Goal: Information Seeking & Learning: Learn about a topic

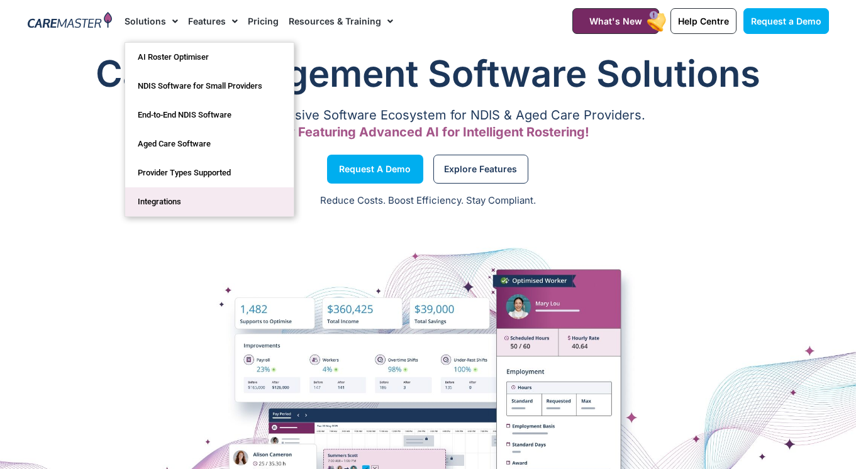
click at [157, 205] on link "Integrations" at bounding box center [209, 201] width 169 height 29
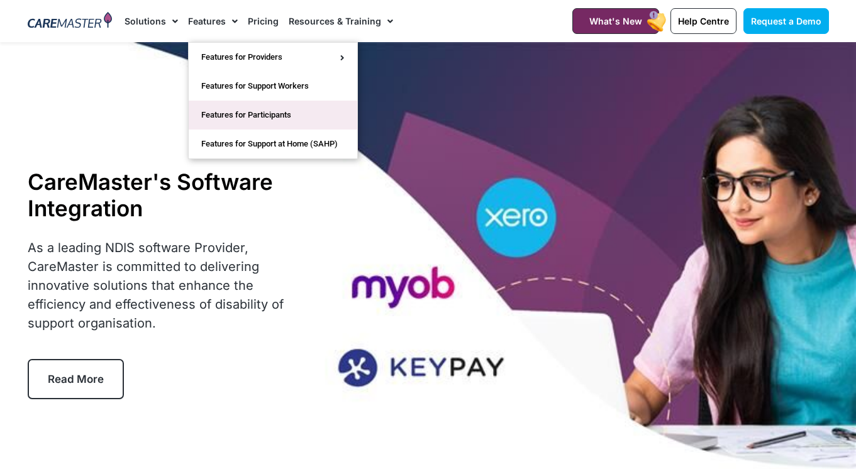
click at [267, 112] on link "Features for Participants" at bounding box center [273, 115] width 169 height 29
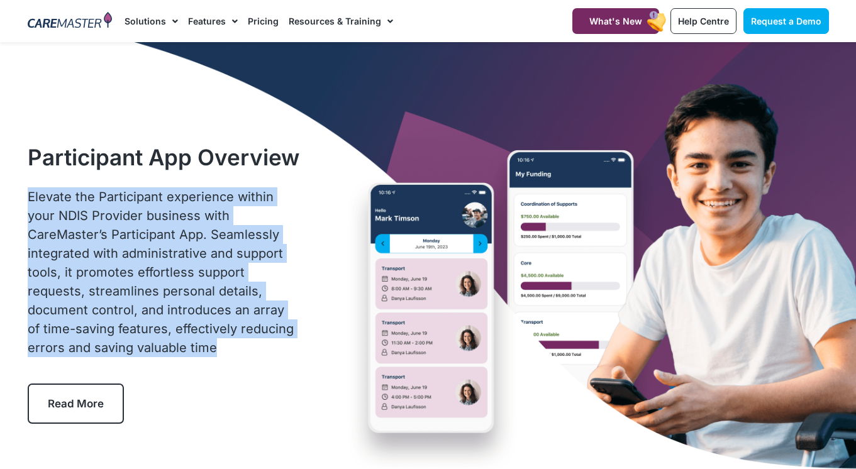
drag, startPoint x: 29, startPoint y: 196, endPoint x: 252, endPoint y: 354, distance: 273.2
click at [252, 354] on p "Elevate the Participant experience within your NDIS Provider business with Care…" at bounding box center [164, 272] width 272 height 170
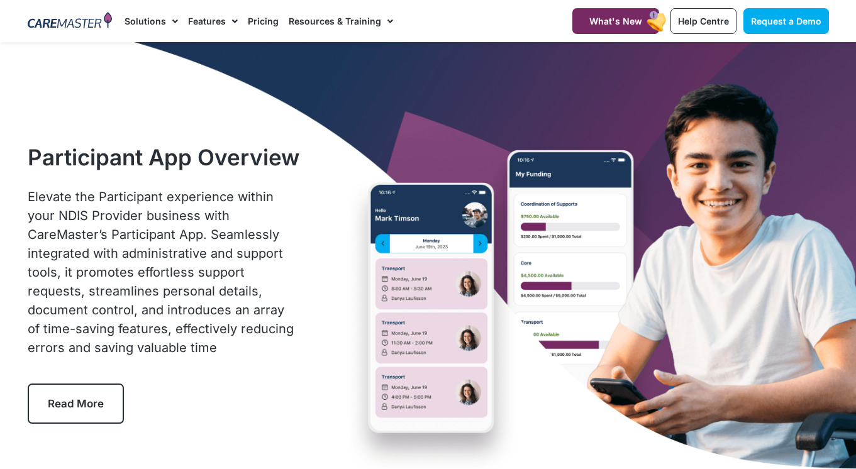
click at [251, 353] on p "Elevate the Participant experience within your NDIS Provider business with Care…" at bounding box center [164, 272] width 272 height 170
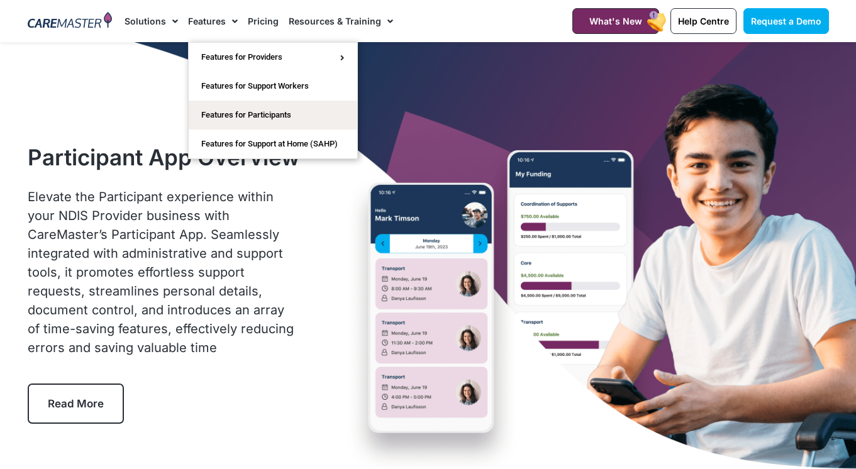
click at [263, 23] on link "Pricing" at bounding box center [263, 21] width 31 height 42
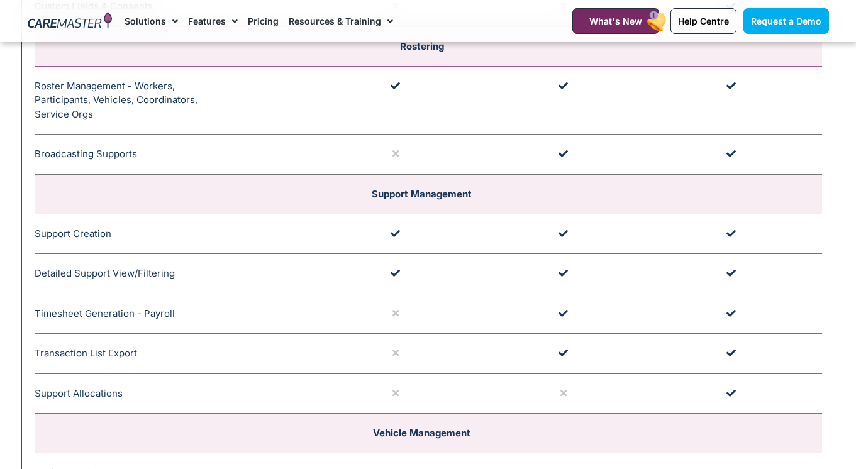
scroll to position [2164, 0]
